Goal: Task Accomplishment & Management: Use online tool/utility

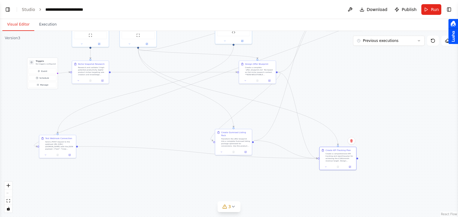
click at [448, 19] on div at bounding box center [453, 31] width 10 height 25
click at [449, 9] on button "Toggle Right Sidebar" at bounding box center [448, 9] width 8 height 8
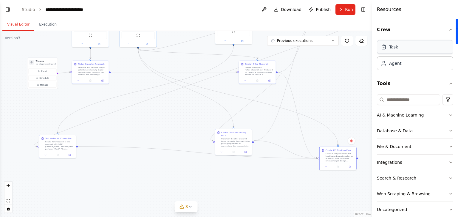
click at [421, 45] on div "Task" at bounding box center [415, 47] width 76 height 14
click at [418, 47] on div "Task" at bounding box center [415, 47] width 76 height 14
click at [417, 47] on div "Task" at bounding box center [415, 47] width 76 height 14
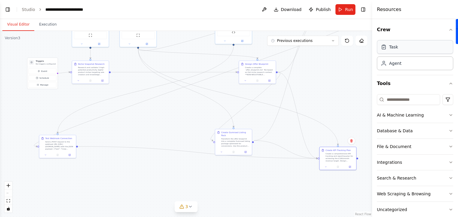
click at [396, 49] on div "Task" at bounding box center [393, 47] width 9 height 6
click at [402, 69] on div "Agent" at bounding box center [415, 63] width 76 height 14
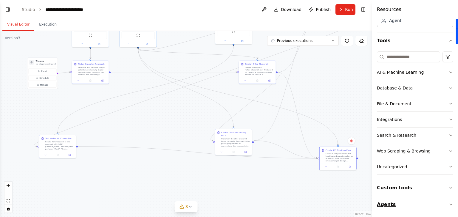
drag, startPoint x: 387, startPoint y: 207, endPoint x: 424, endPoint y: 202, distance: 37.5
click at [424, 202] on button "Agents" at bounding box center [415, 205] width 76 height 17
click at [391, 201] on button "Agents" at bounding box center [415, 205] width 76 height 17
click at [451, 204] on icon "button" at bounding box center [450, 205] width 5 height 5
click at [451, 204] on icon "button" at bounding box center [450, 204] width 2 height 1
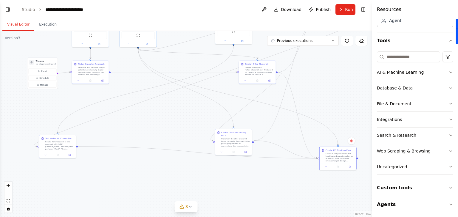
drag, startPoint x: 379, startPoint y: 203, endPoint x: 349, endPoint y: 201, distance: 30.8
click at [349, 201] on div "**********" at bounding box center [229, 108] width 458 height 217
